Goal: Information Seeking & Learning: Learn about a topic

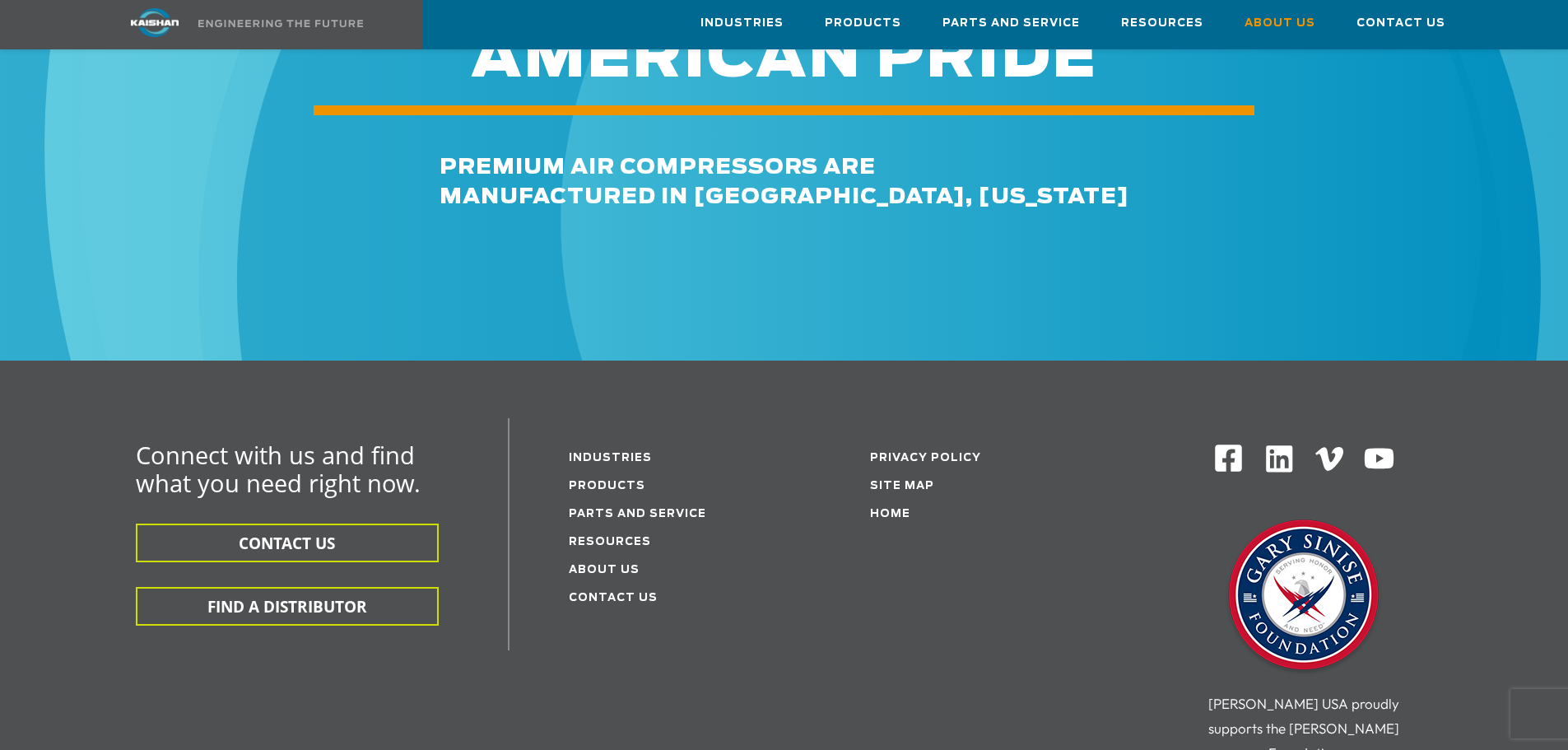
scroll to position [5842, 0]
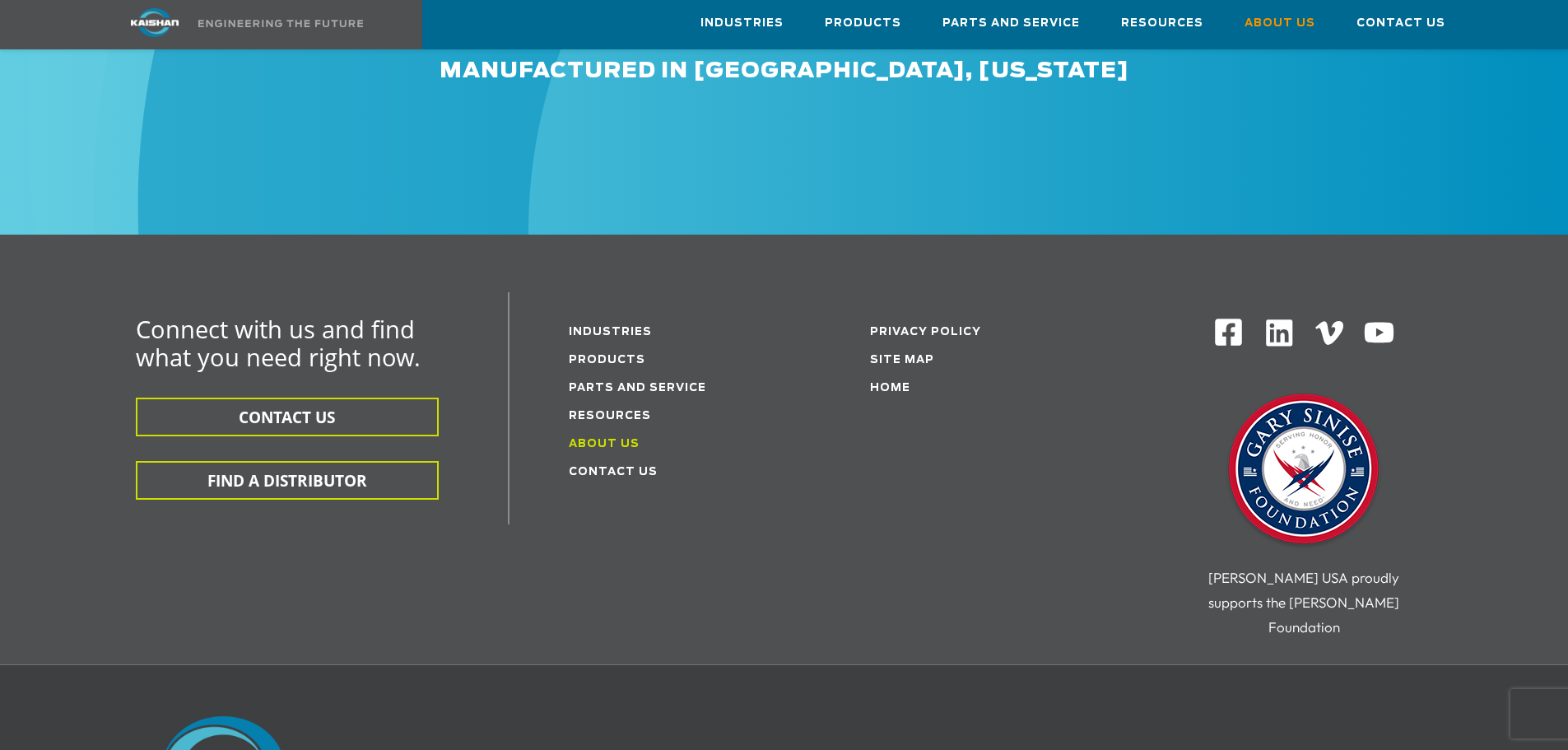
click at [599, 439] on link "About Us" at bounding box center [604, 444] width 71 height 11
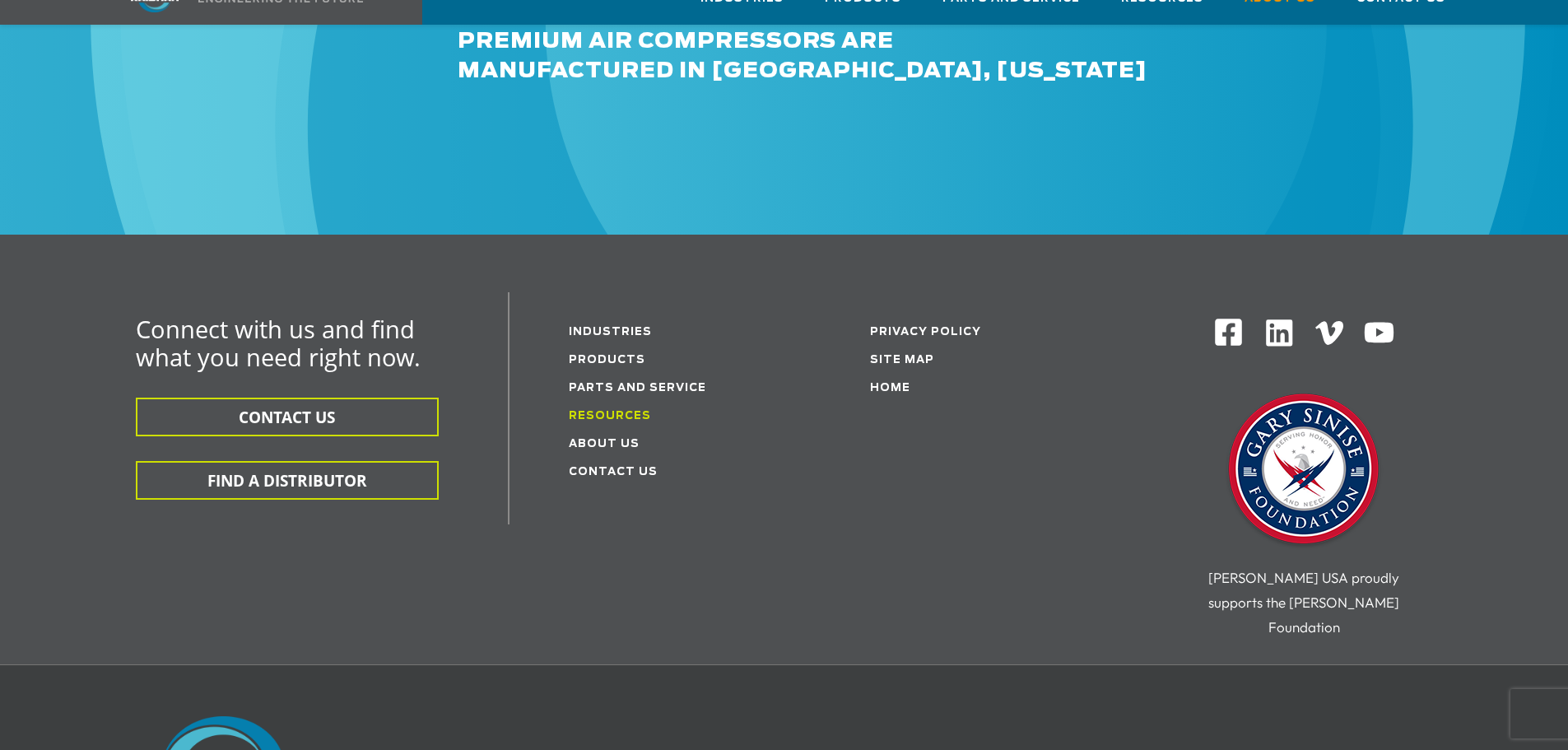
scroll to position [5842, 0]
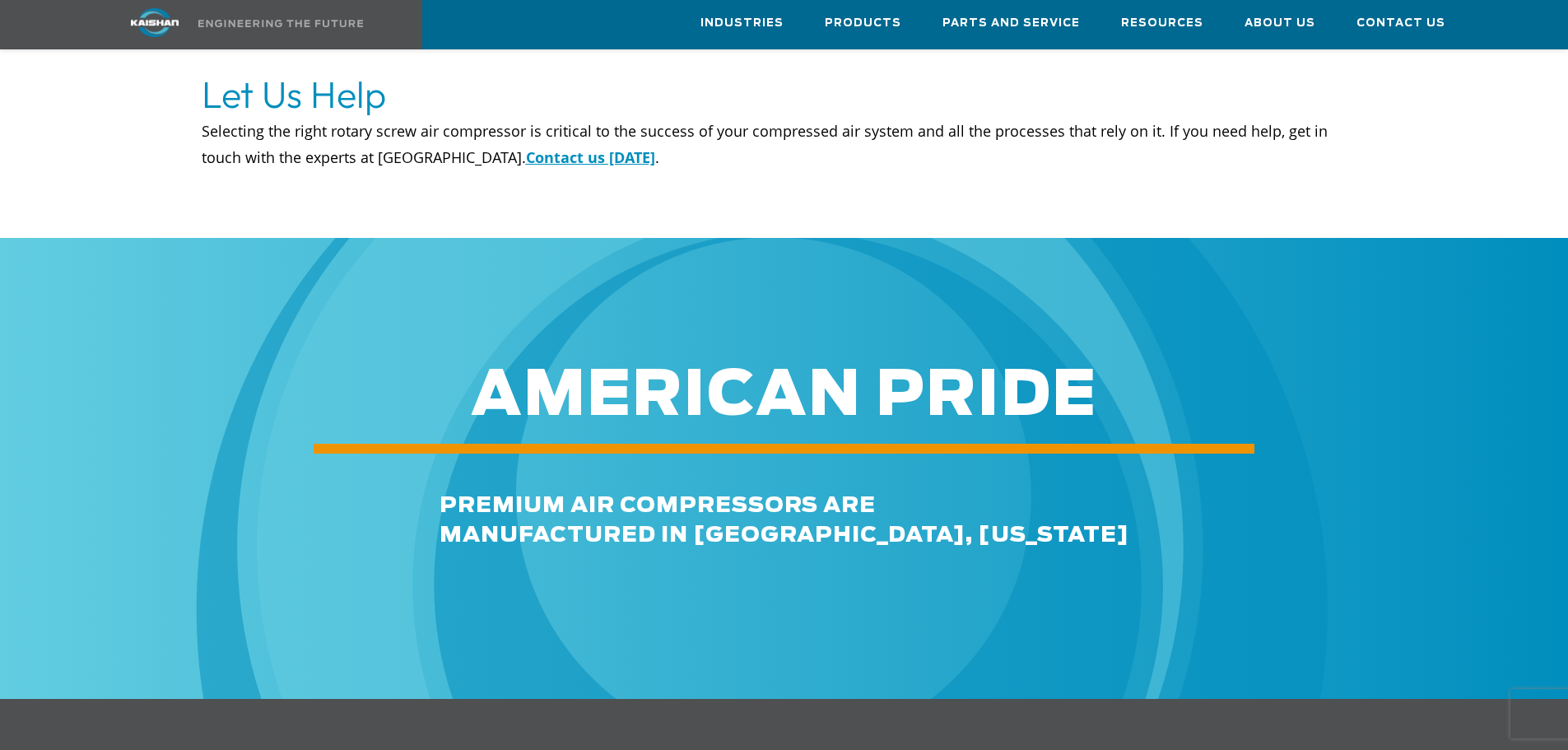
scroll to position [6253, 0]
